Goal: Find specific page/section: Find specific page/section

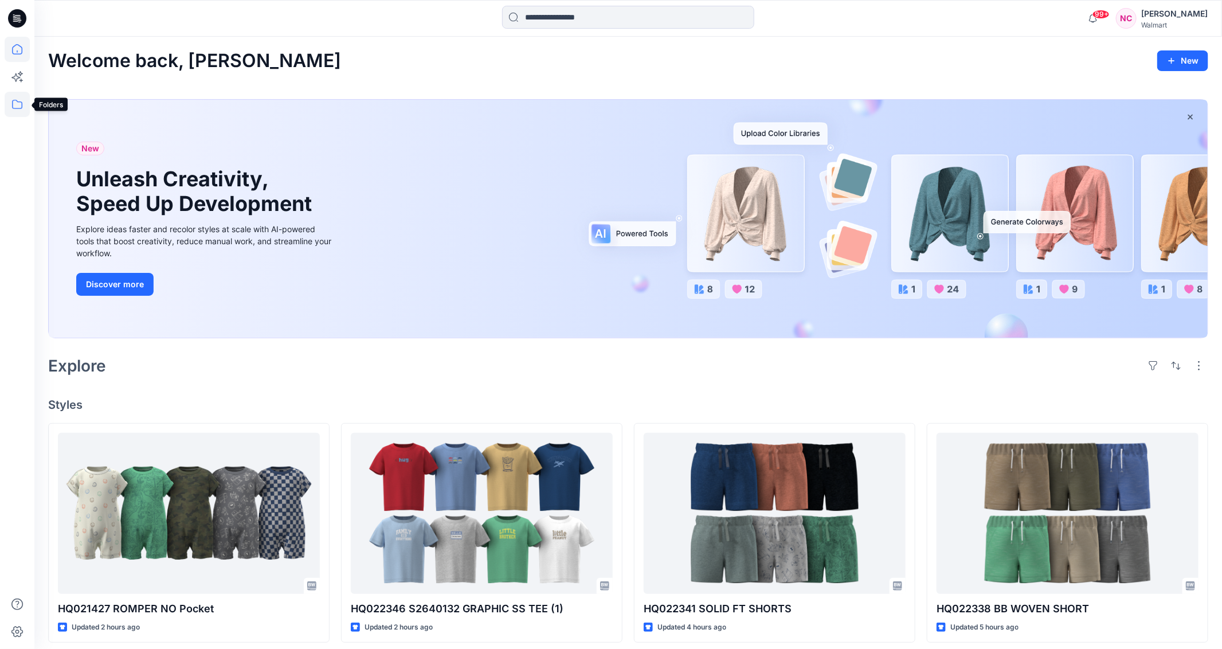
click at [17, 107] on icon at bounding box center [17, 104] width 25 height 25
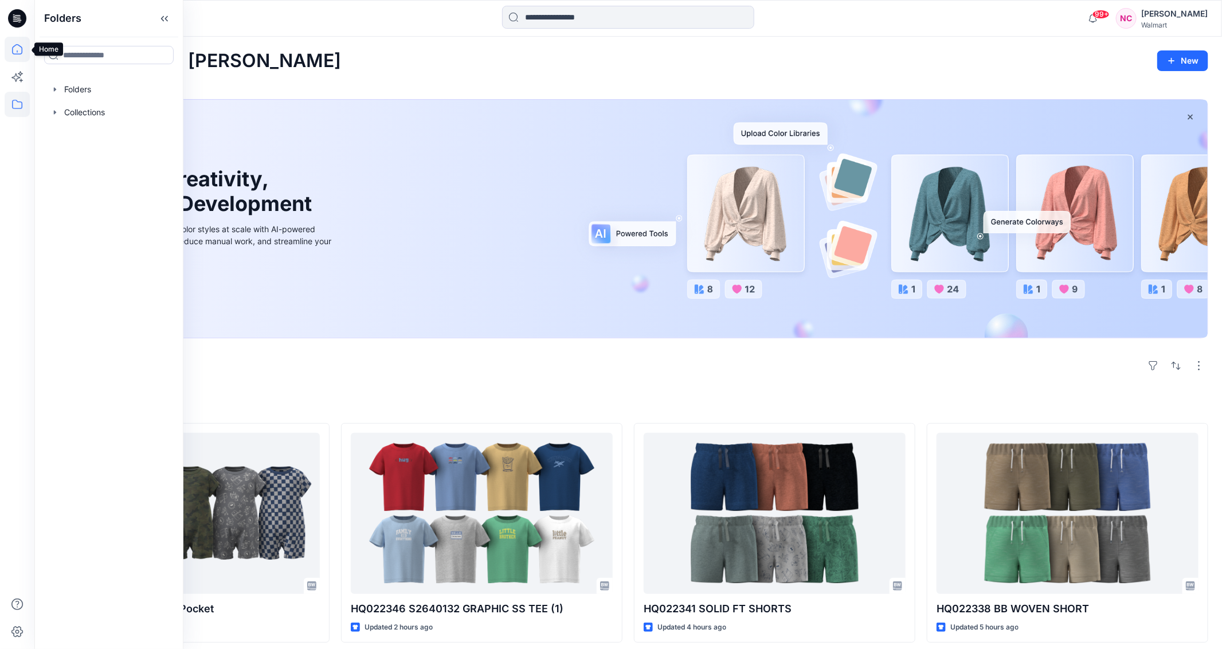
click at [22, 48] on icon at bounding box center [17, 49] width 10 height 10
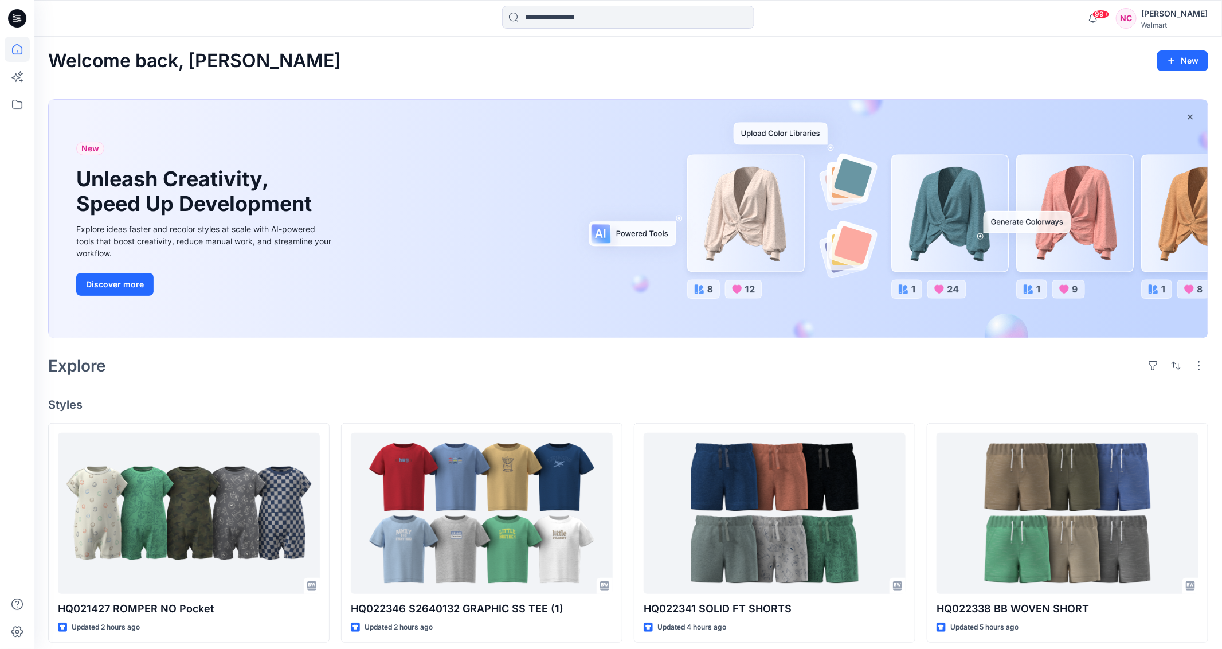
click at [22, 48] on icon at bounding box center [17, 49] width 10 height 10
click at [8, 100] on icon at bounding box center [17, 104] width 25 height 25
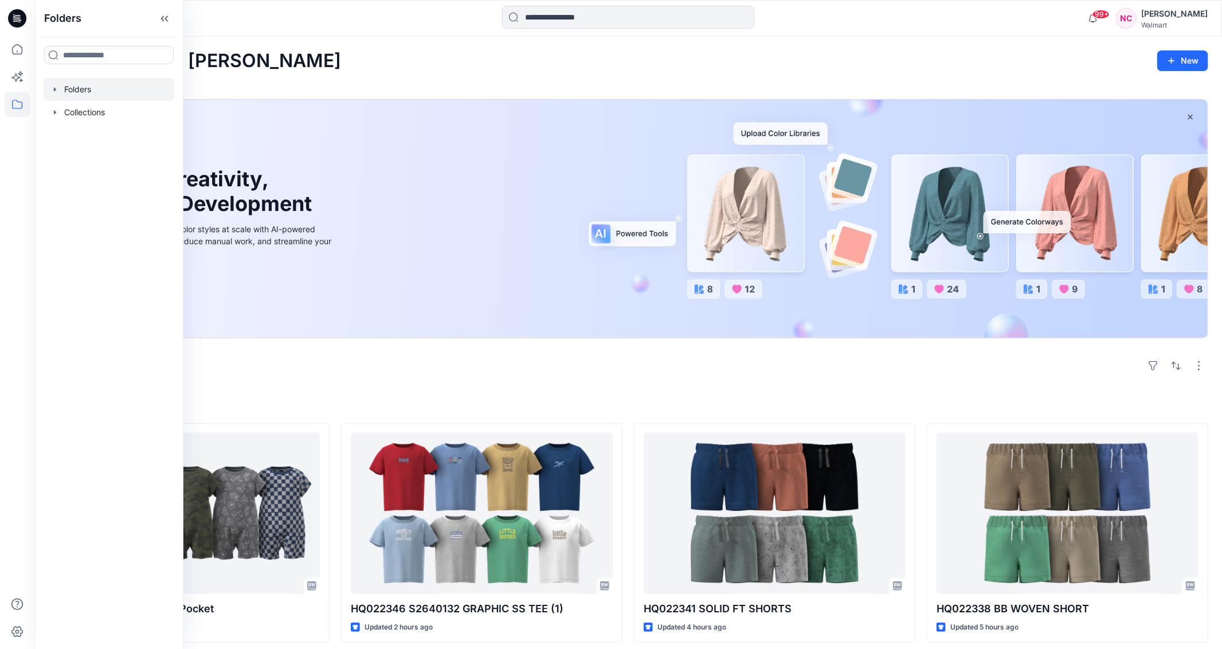
click at [77, 95] on div at bounding box center [109, 89] width 131 height 23
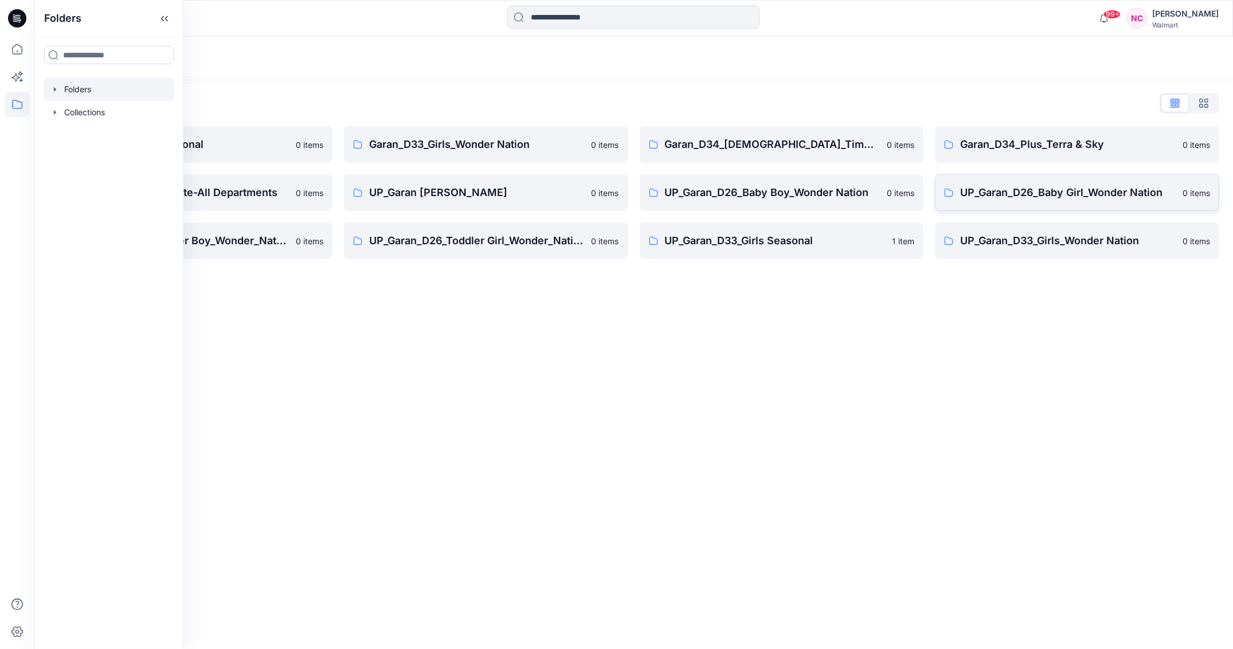
click at [1073, 195] on p "UP_Garan_D26_Baby Girl_Wonder Nation" at bounding box center [1067, 193] width 215 height 16
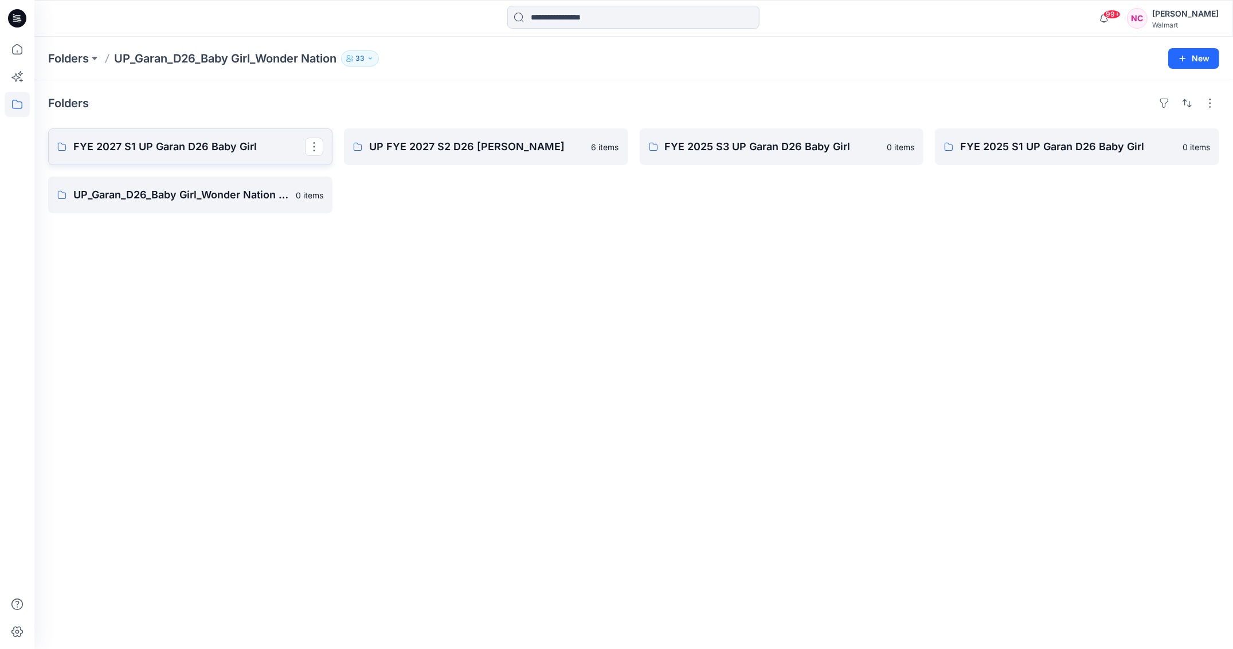
click at [215, 151] on p "FYE 2027 S1 UP Garan D26 Baby Girl" at bounding box center [189, 147] width 232 height 16
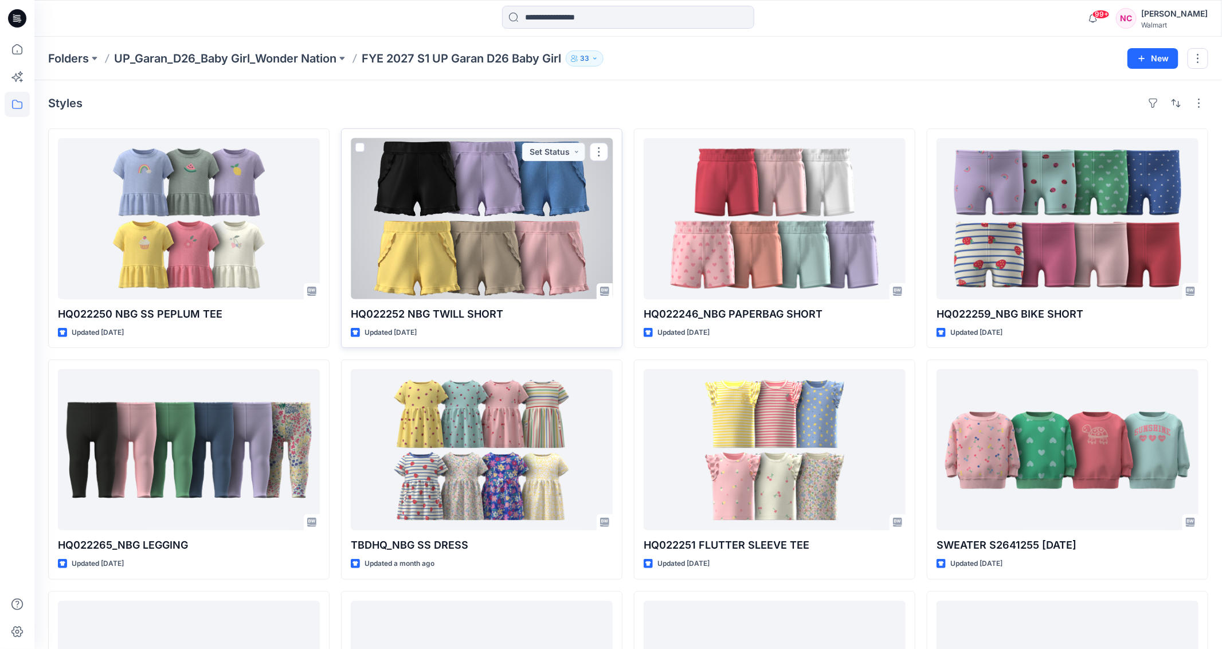
click at [456, 244] on div at bounding box center [482, 218] width 262 height 161
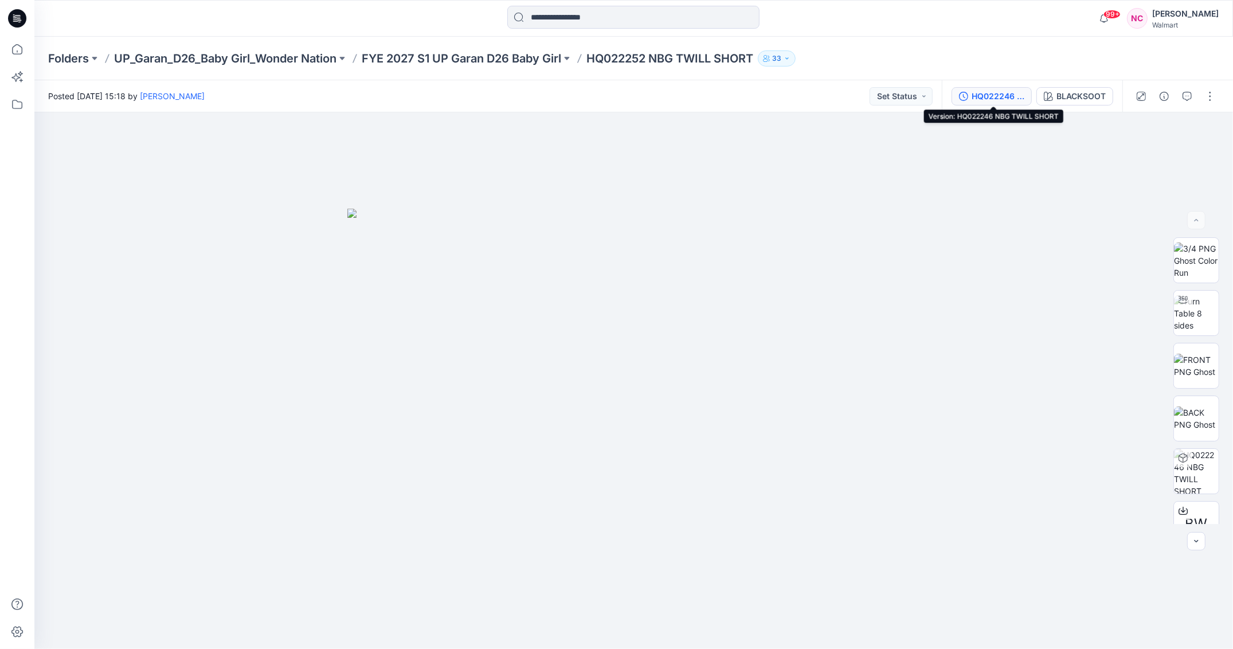
click at [1022, 95] on div "HQ022246 NBG TWILL SHORT" at bounding box center [997, 96] width 53 height 13
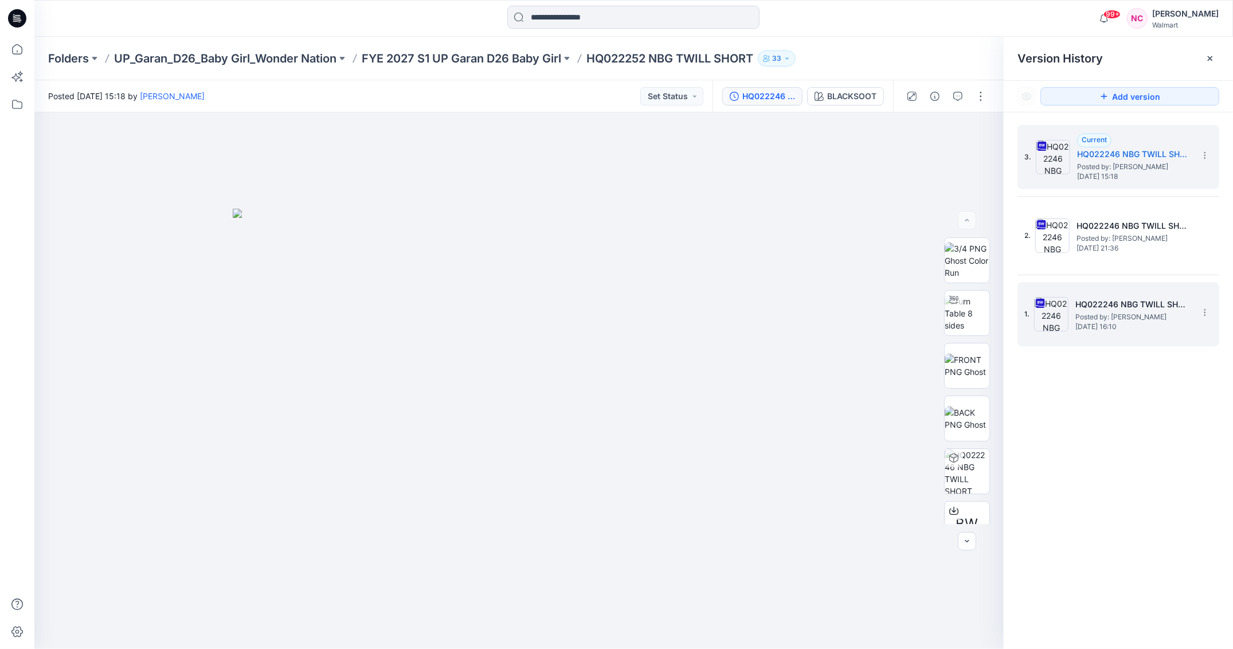
click at [1095, 303] on h5 "HQ022246 NBG TWILL SHORT" at bounding box center [1132, 304] width 115 height 14
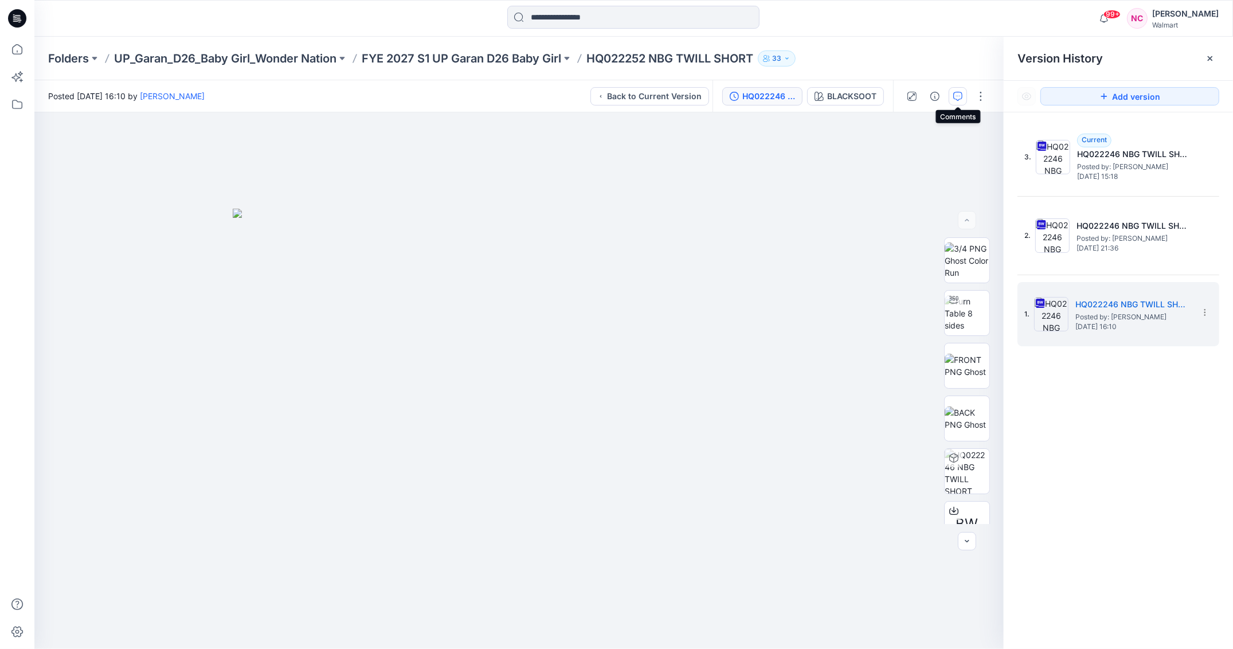
click at [962, 99] on button "button" at bounding box center [957, 96] width 18 height 18
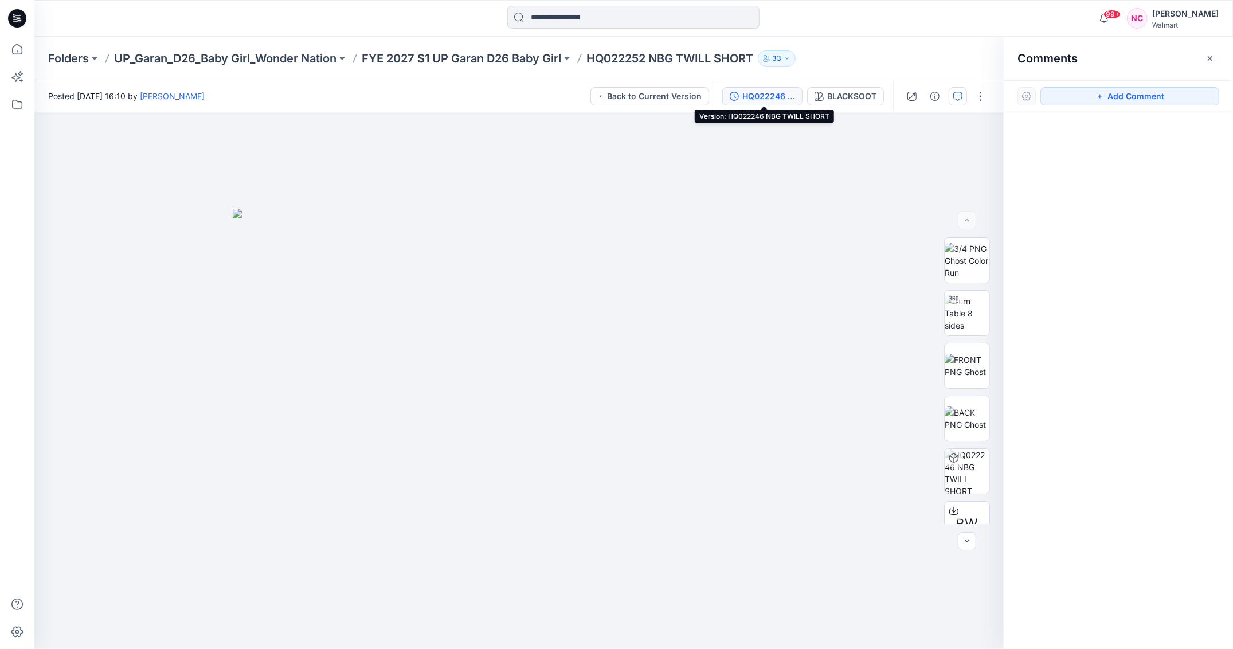
click at [780, 96] on div "HQ022246 NBG TWILL SHORT" at bounding box center [768, 96] width 53 height 13
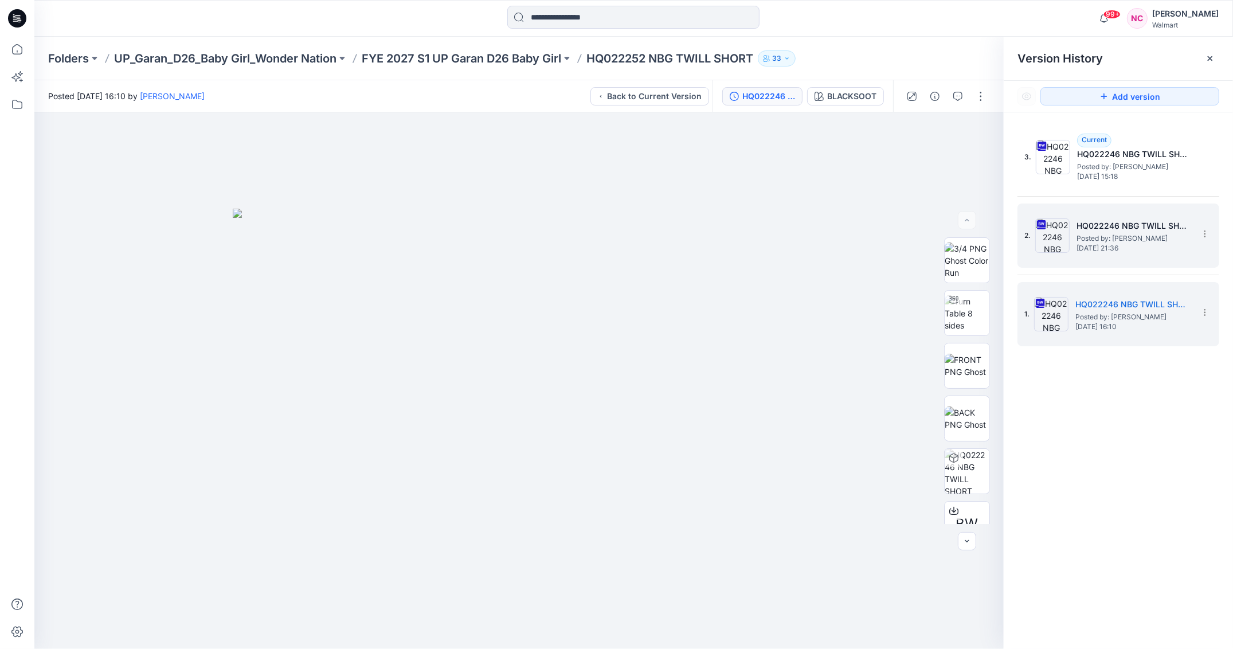
click at [1150, 239] on span "Posted by: [PERSON_NAME]" at bounding box center [1133, 238] width 115 height 11
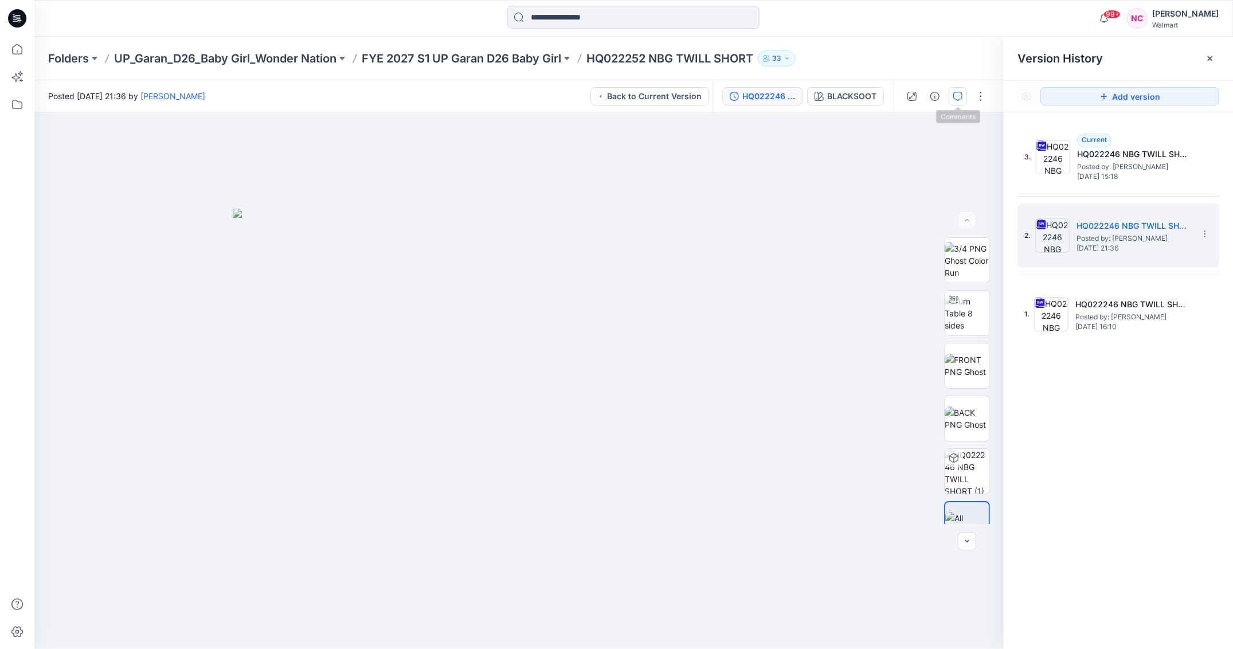
click at [957, 99] on icon "button" at bounding box center [957, 96] width 9 height 9
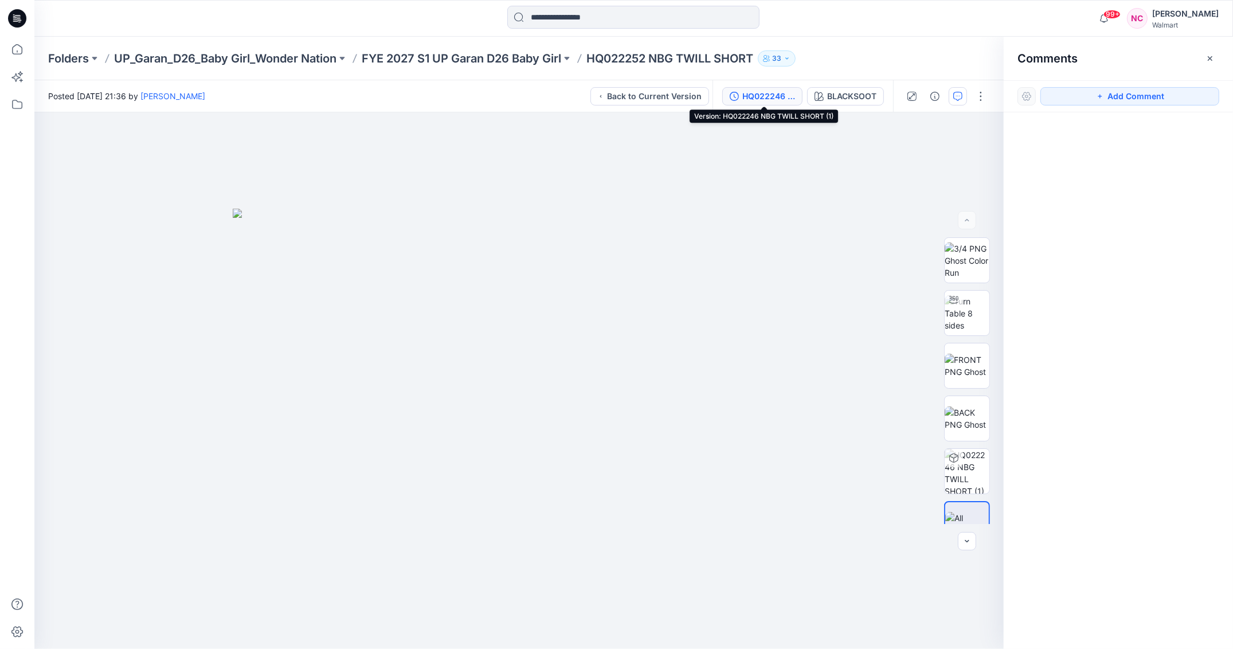
click at [773, 97] on div "HQ022246 NBG TWILL SHORT (1)" at bounding box center [768, 96] width 53 height 13
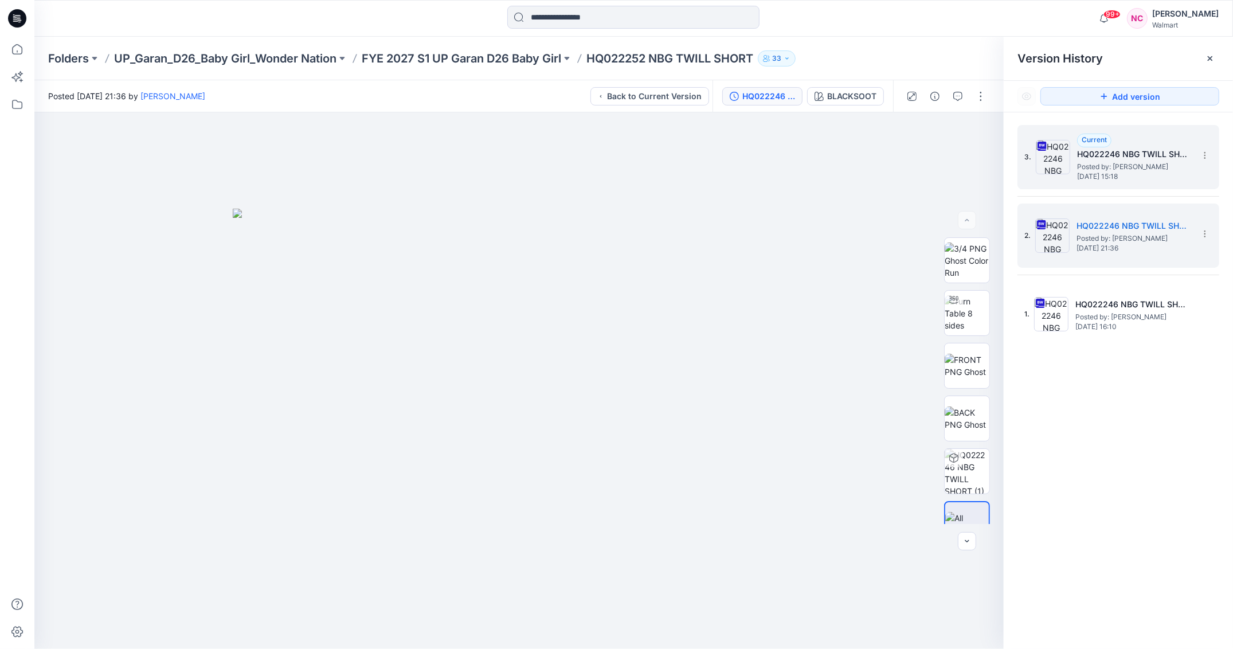
click at [1077, 159] on h5 "HQ022246 NBG TWILL SHORT" at bounding box center [1134, 154] width 115 height 14
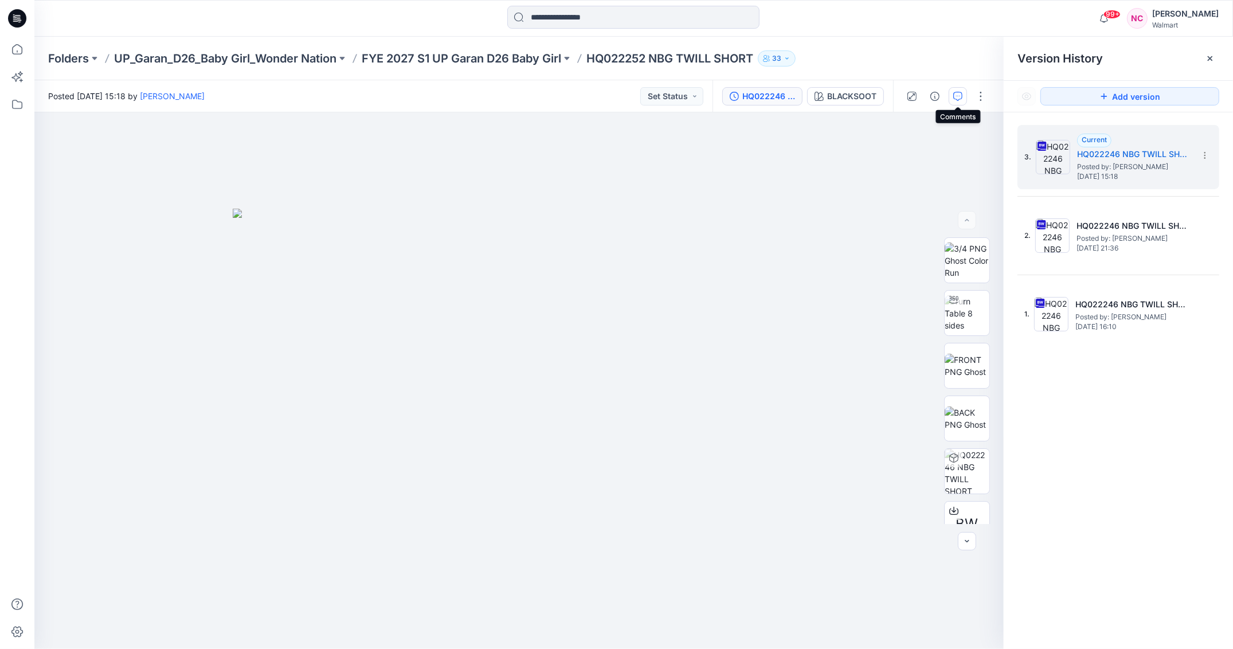
click at [952, 93] on button "button" at bounding box center [957, 96] width 18 height 18
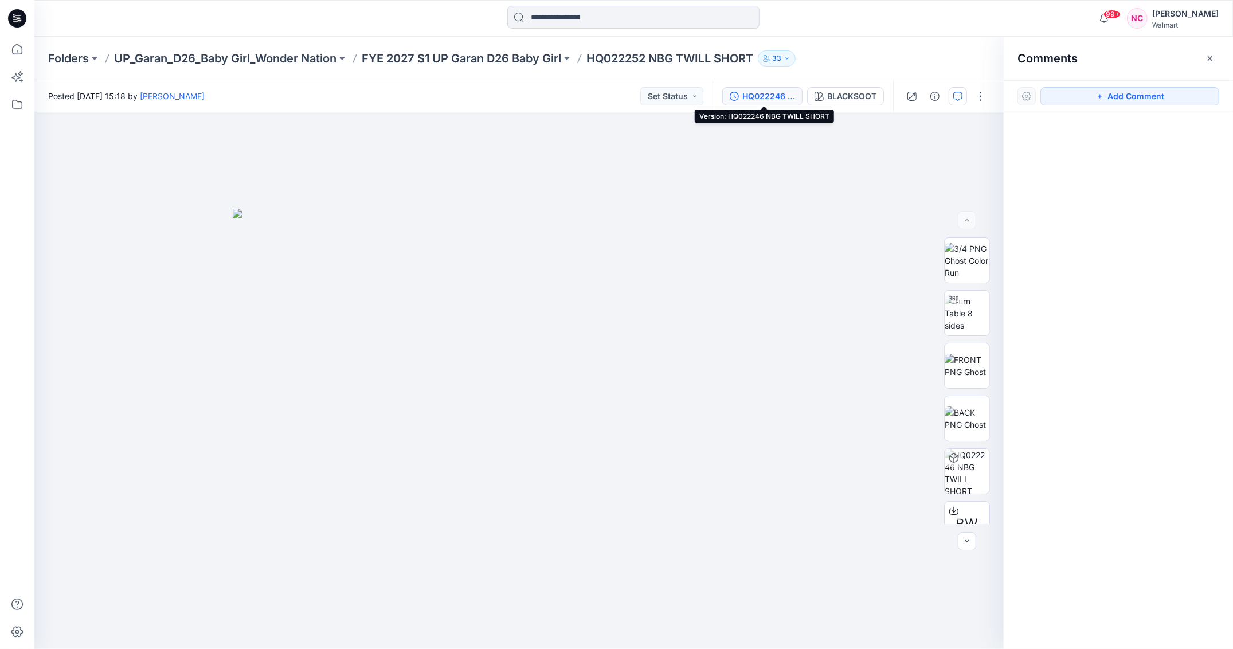
click at [778, 96] on div "HQ022246 NBG TWILL SHORT" at bounding box center [768, 96] width 53 height 13
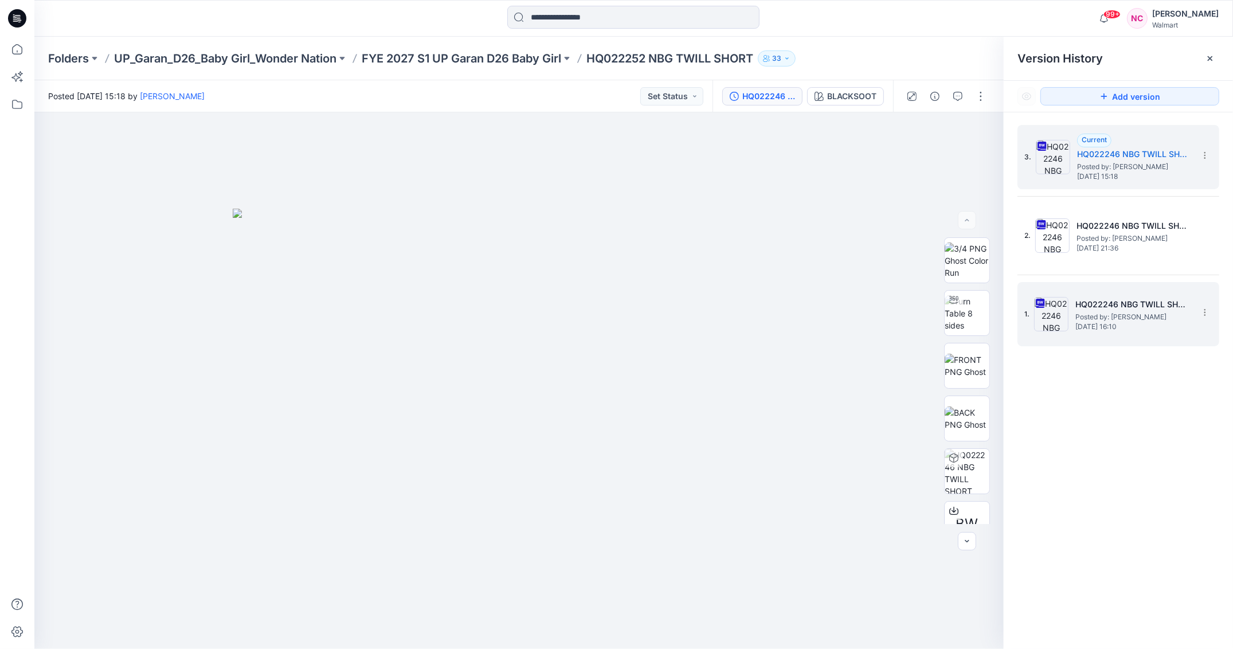
click at [1120, 306] on h5 "HQ022246 NBG TWILL SHORT" at bounding box center [1132, 304] width 115 height 14
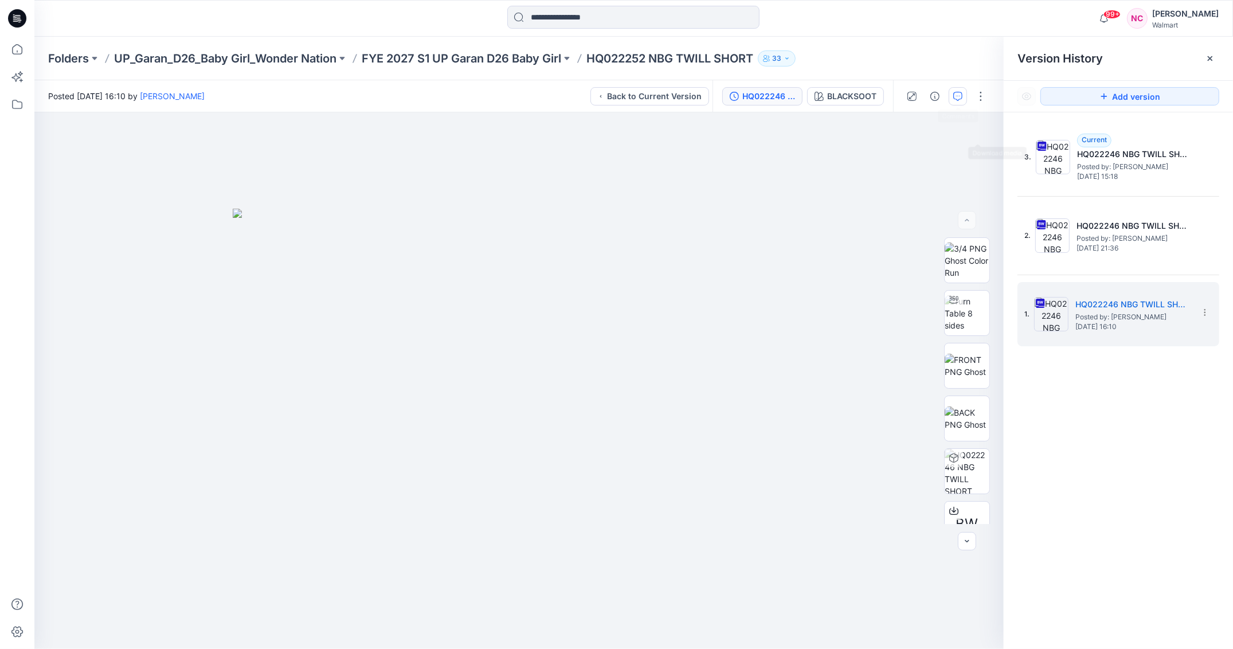
click at [961, 95] on icon "button" at bounding box center [957, 96] width 9 height 9
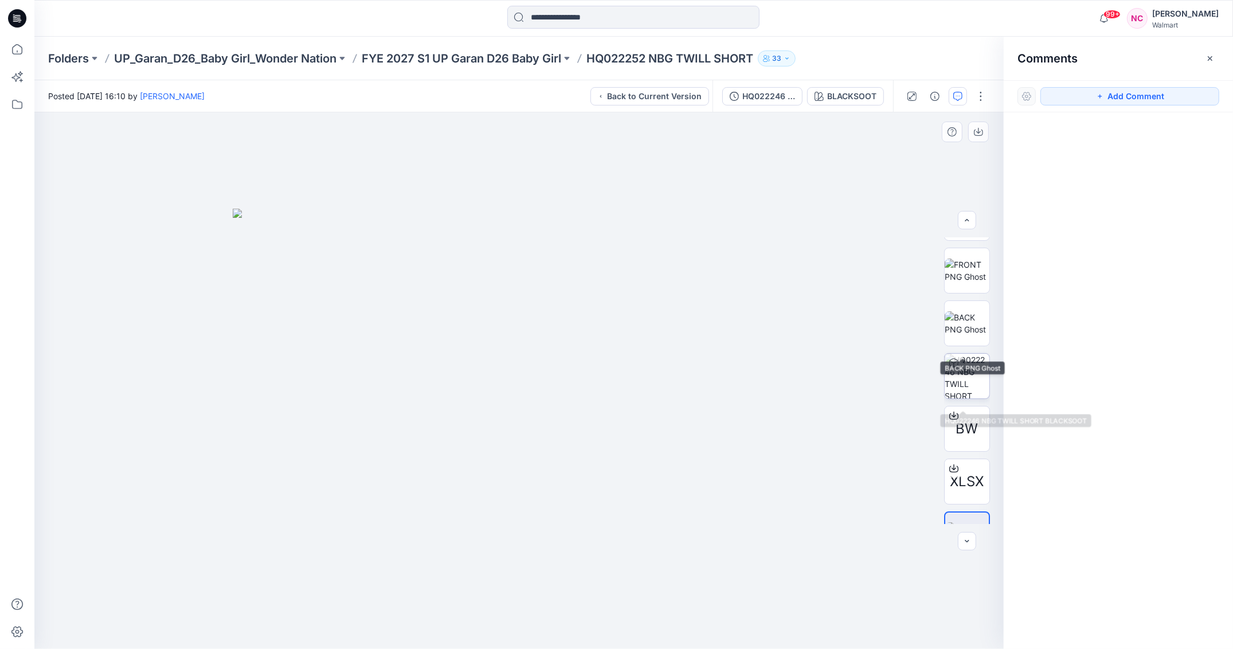
scroll to position [128, 0]
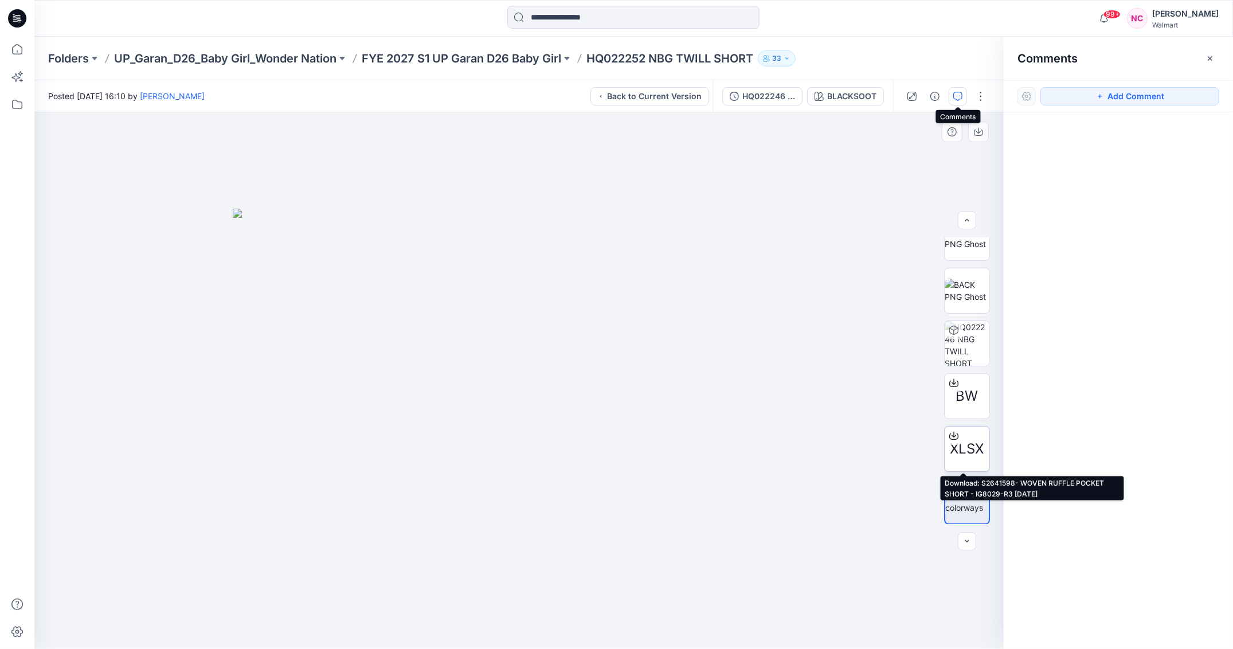
click at [949, 434] on icon at bounding box center [953, 435] width 9 height 9
